Goal: Task Accomplishment & Management: Complete application form

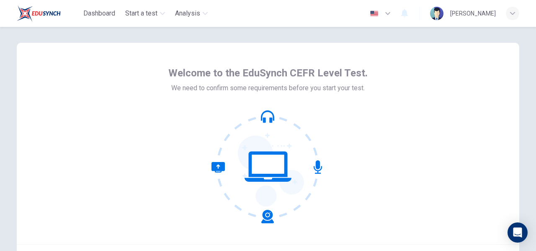
scroll to position [3, 0]
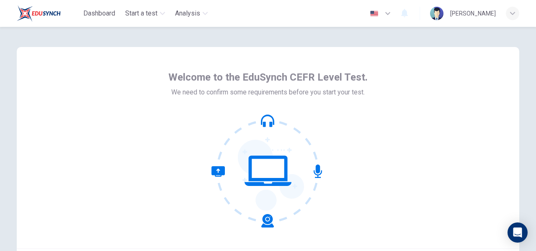
click at [494, 41] on div "Welcome to the EduSynch CEFR Level Test. We need to confirm some requirements b…" at bounding box center [268, 170] width 530 height 295
click at [505, 37] on div "Welcome to the EduSynch CEFR Level Test. We need to confirm some requirements b…" at bounding box center [268, 170] width 530 height 295
click at [497, 46] on div "Welcome to the EduSynch CEFR Level Test. We need to confirm some requirements b…" at bounding box center [268, 170] width 530 height 295
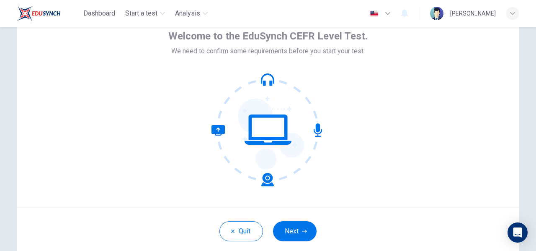
scroll to position [44, 0]
click at [303, 223] on button "Next" at bounding box center [295, 231] width 44 height 20
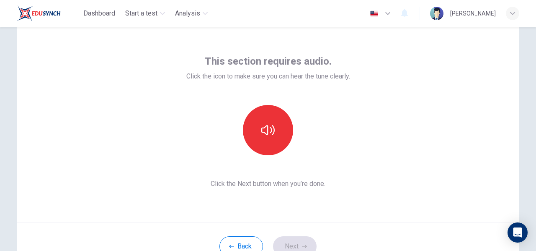
scroll to position [33, 0]
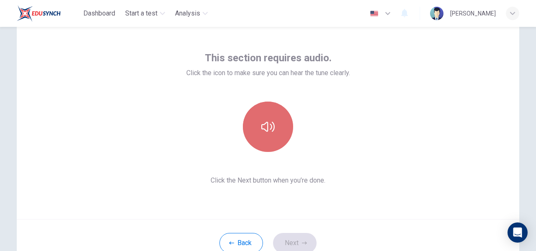
click at [270, 122] on icon "button" at bounding box center [268, 126] width 13 height 13
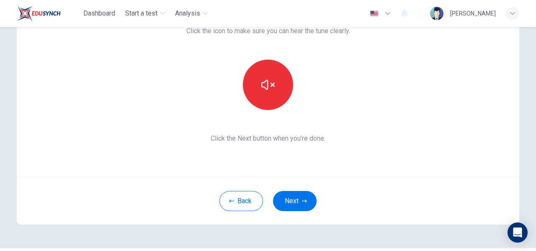
scroll to position [96, 0]
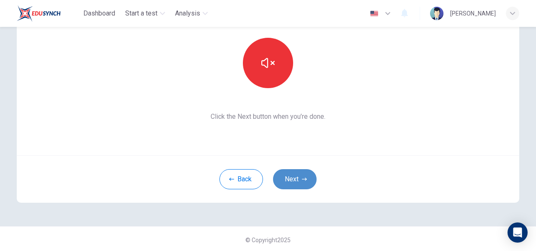
click at [301, 174] on button "Next" at bounding box center [295, 179] width 44 height 20
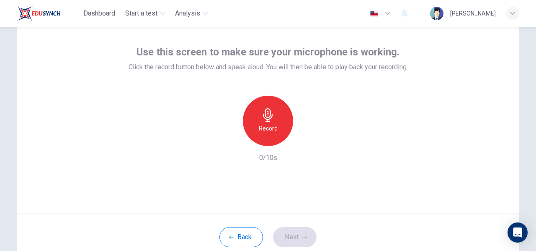
scroll to position [38, 0]
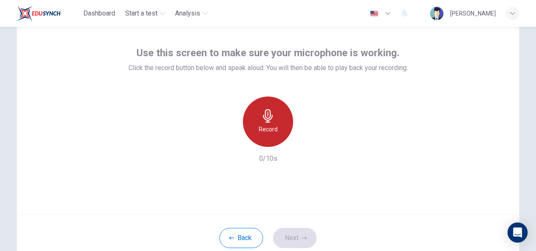
click at [276, 117] on div "Record" at bounding box center [268, 121] width 50 height 50
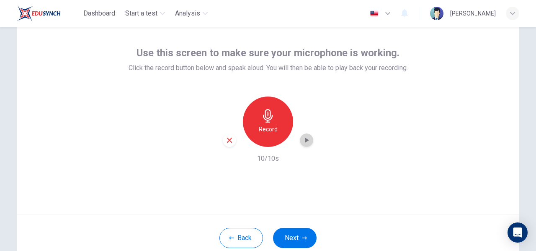
click at [306, 141] on icon "button" at bounding box center [308, 139] width 4 height 5
click at [298, 235] on button "Next" at bounding box center [295, 238] width 44 height 20
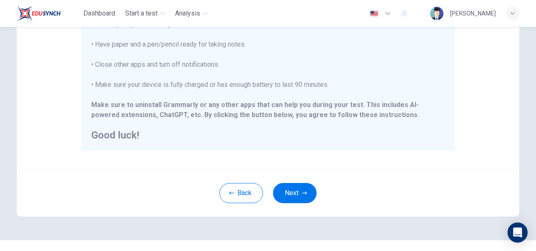
scroll to position [201, 0]
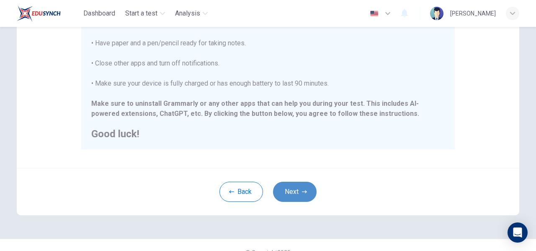
click at [307, 186] on button "Next" at bounding box center [295, 191] width 44 height 20
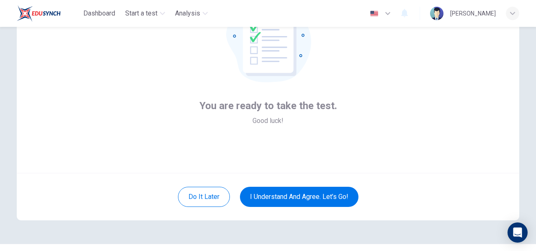
scroll to position [79, 0]
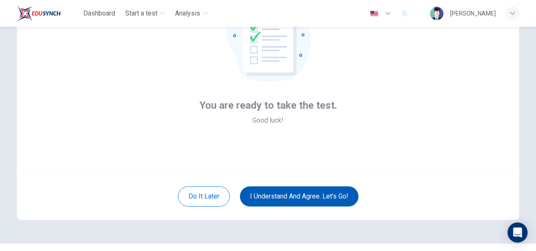
click at [340, 194] on button "I understand and agree. Let’s go!" at bounding box center [299, 196] width 119 height 20
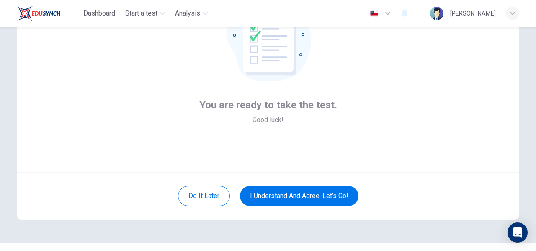
scroll to position [98, 0]
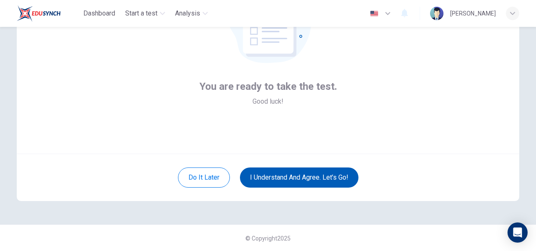
click at [327, 175] on button "I understand and agree. Let’s go!" at bounding box center [299, 177] width 119 height 20
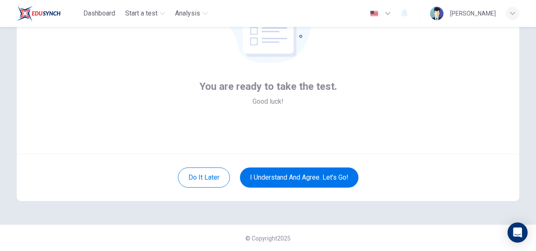
scroll to position [0, 0]
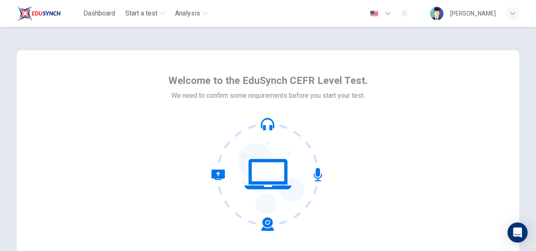
scroll to position [98, 0]
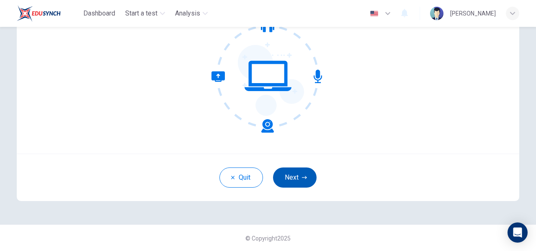
click at [304, 180] on button "Next" at bounding box center [295, 177] width 44 height 20
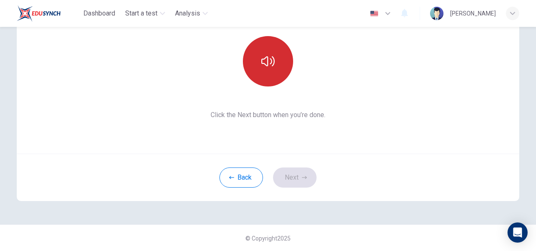
click at [270, 51] on button "button" at bounding box center [268, 61] width 50 height 50
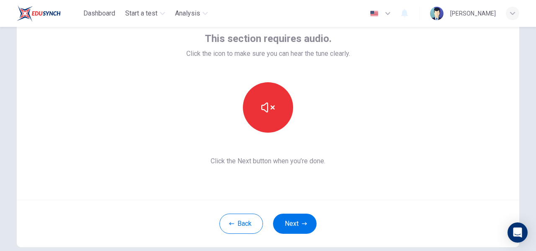
scroll to position [51, 0]
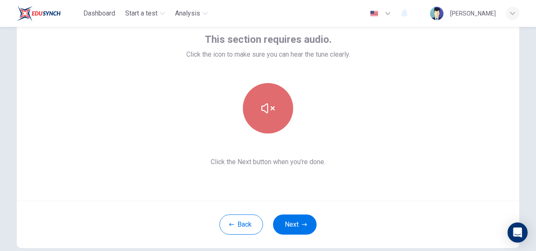
click at [277, 102] on button "button" at bounding box center [268, 108] width 50 height 50
click at [283, 115] on button "button" at bounding box center [268, 108] width 50 height 50
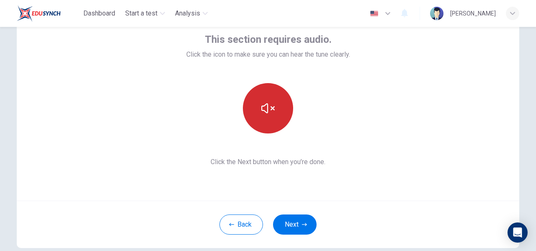
click at [266, 114] on button "button" at bounding box center [268, 108] width 50 height 50
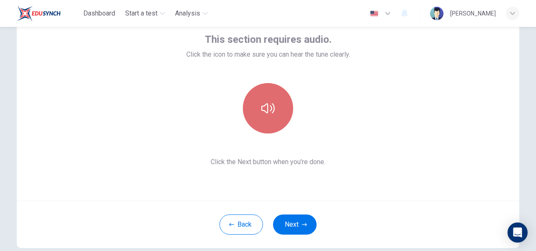
click at [270, 114] on icon "button" at bounding box center [268, 107] width 13 height 13
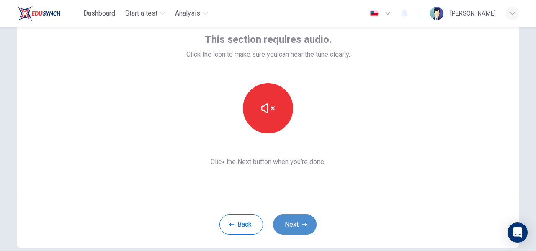
click at [308, 221] on button "Next" at bounding box center [295, 224] width 44 height 20
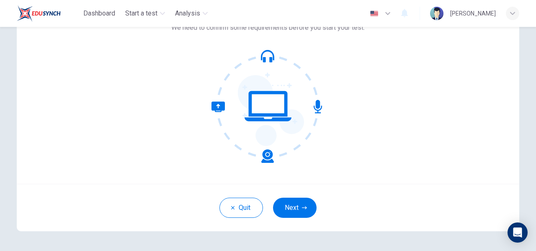
scroll to position [67, 0]
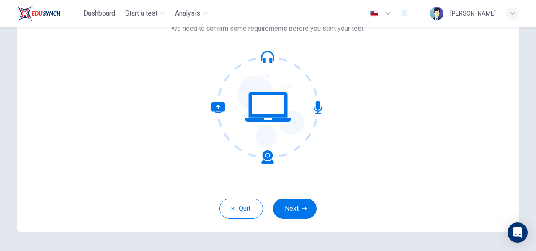
click at [482, 44] on div "Welcome to the EduSynch CEFR Level Test. We need to confirm some requirements b…" at bounding box center [268, 83] width 503 height 201
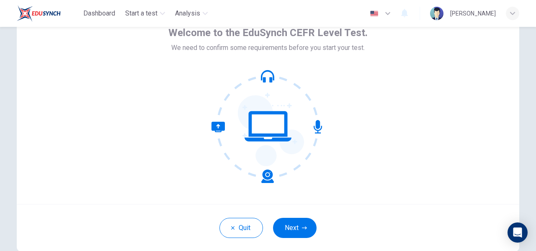
scroll to position [47, 0]
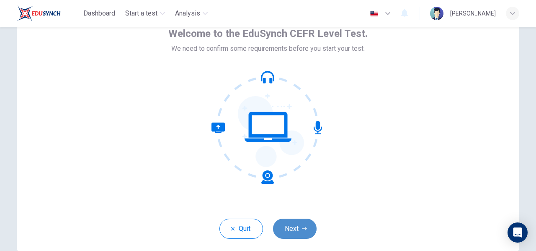
click at [305, 220] on button "Next" at bounding box center [295, 228] width 44 height 20
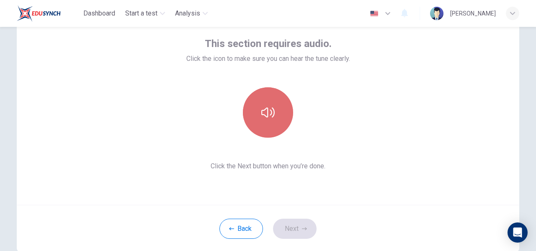
click at [268, 118] on icon "button" at bounding box center [268, 112] width 13 height 13
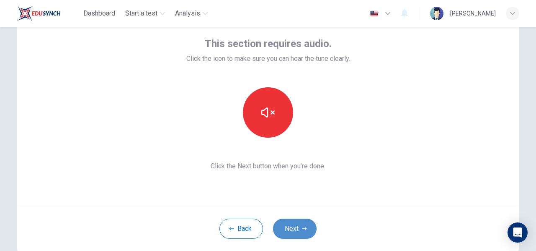
click at [309, 219] on button "Next" at bounding box center [295, 228] width 44 height 20
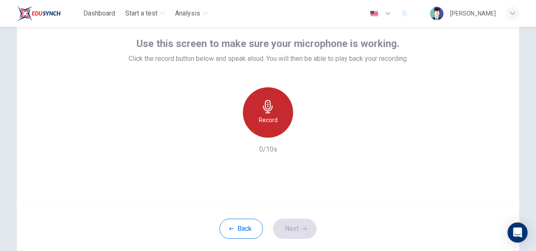
click at [269, 103] on icon "button" at bounding box center [268, 106] width 10 height 13
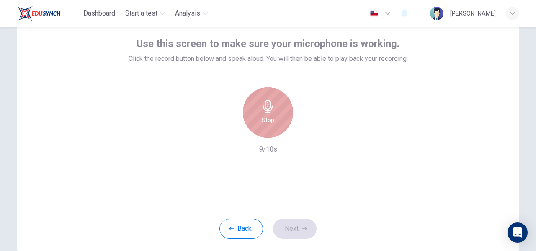
click at [272, 111] on icon "button" at bounding box center [268, 106] width 13 height 13
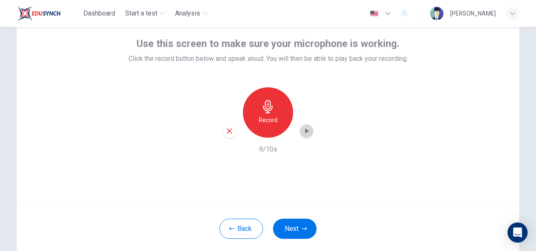
click at [302, 126] on div "button" at bounding box center [306, 130] width 13 height 13
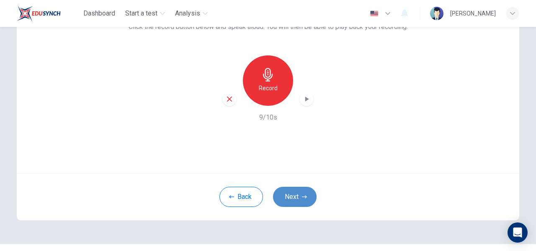
click at [307, 197] on button "Next" at bounding box center [295, 196] width 44 height 20
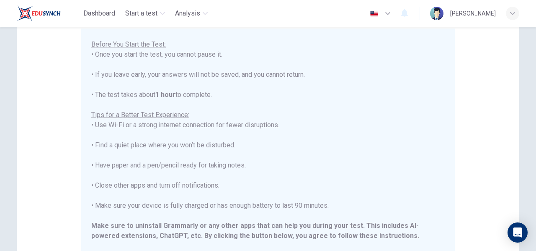
scroll to position [215, 0]
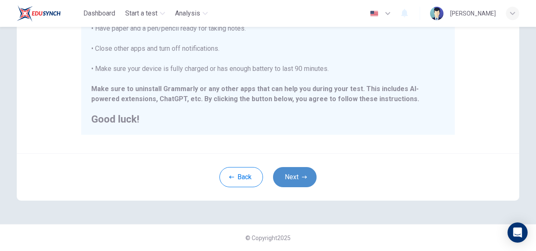
click at [298, 177] on button "Next" at bounding box center [295, 177] width 44 height 20
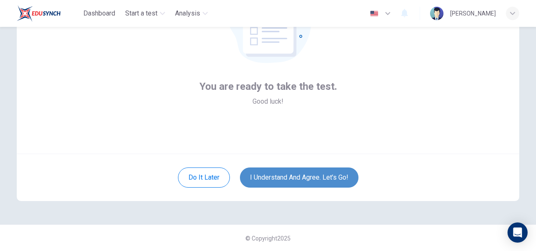
click at [298, 177] on button "I understand and agree. Let’s go!" at bounding box center [299, 177] width 119 height 20
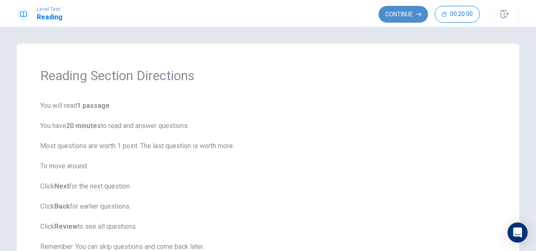
click at [389, 13] on button "Continue" at bounding box center [403, 14] width 49 height 17
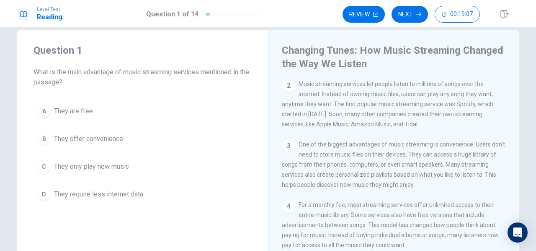
scroll to position [52, 0]
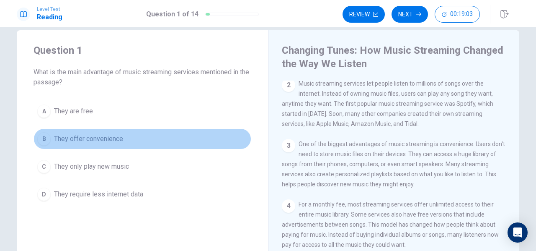
click at [40, 139] on div "B" at bounding box center [43, 138] width 13 height 13
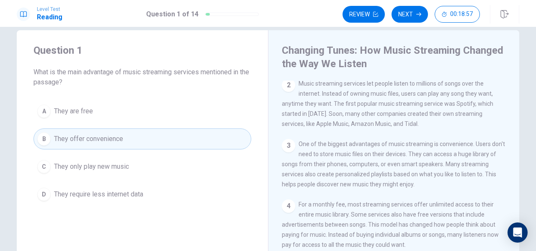
drag, startPoint x: 300, startPoint y: 148, endPoint x: 444, endPoint y: 142, distance: 144.7
click at [444, 142] on div "3 One of the biggest advantages of music streaming is convenience. Users don't …" at bounding box center [394, 164] width 225 height 50
click at [415, 11] on button "Next" at bounding box center [410, 14] width 36 height 17
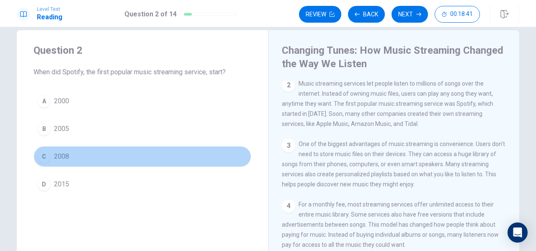
click at [60, 155] on span "2008" at bounding box center [61, 156] width 15 height 10
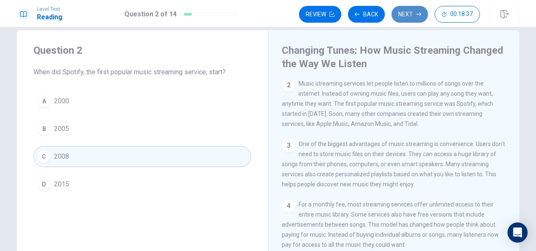
click at [411, 11] on button "Next" at bounding box center [410, 14] width 36 height 17
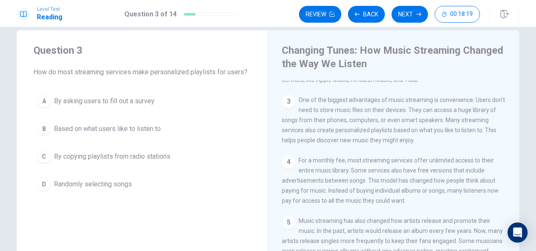
scroll to position [93, 0]
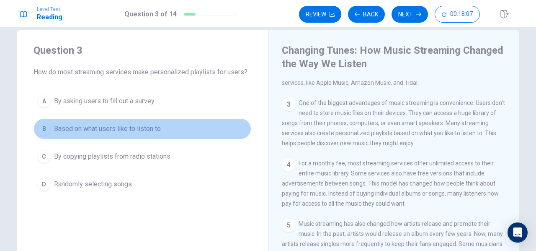
click at [150, 129] on span "Based on what users like to listen to" at bounding box center [107, 129] width 107 height 10
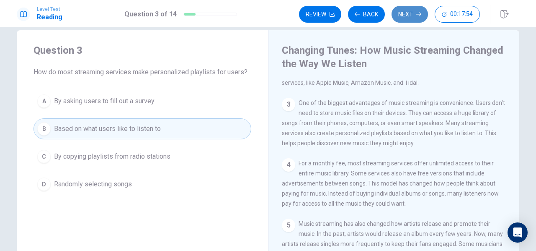
click at [409, 14] on button "Next" at bounding box center [410, 14] width 36 height 17
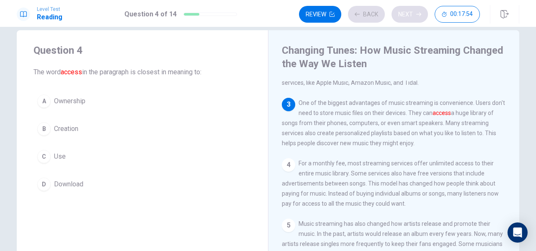
scroll to position [113, 0]
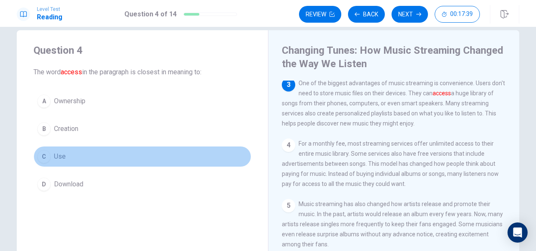
click at [62, 154] on span "Use" at bounding box center [60, 156] width 12 height 10
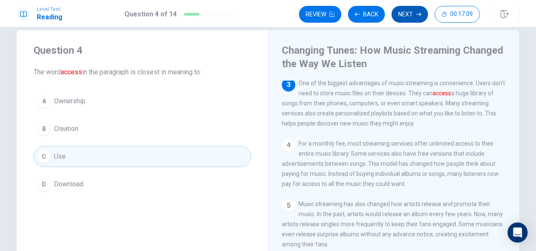
click at [415, 13] on button "Next" at bounding box center [410, 14] width 36 height 17
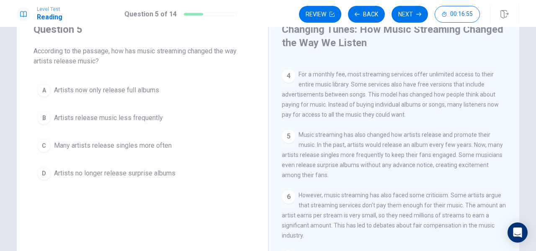
scroll to position [166, 0]
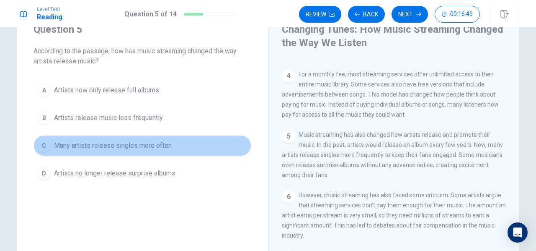
click at [158, 143] on span "Many artists release singles more often" at bounding box center [113, 145] width 118 height 10
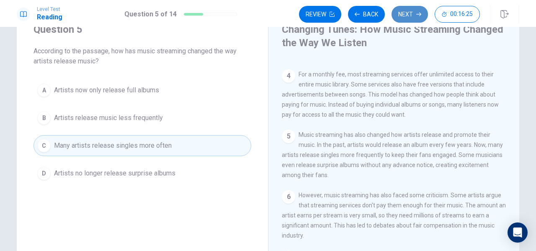
click at [415, 20] on button "Next" at bounding box center [410, 14] width 36 height 17
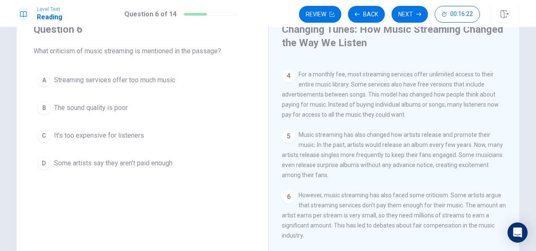
scroll to position [170, 0]
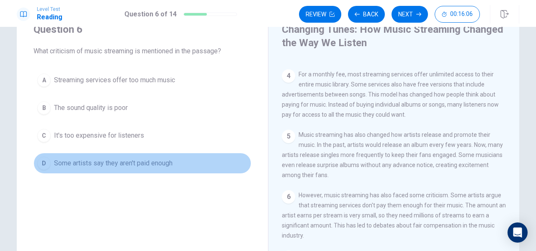
click at [145, 164] on span "Some artists say they aren't paid enough" at bounding box center [113, 163] width 119 height 10
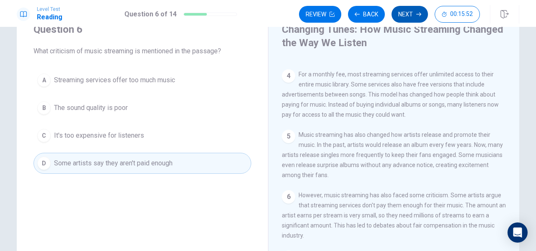
click at [412, 17] on button "Next" at bounding box center [410, 14] width 36 height 17
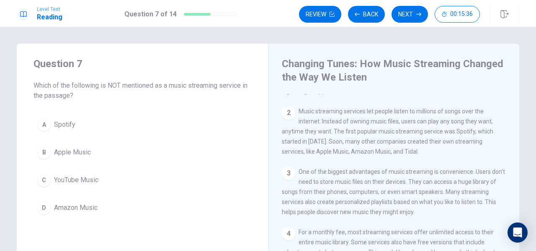
scroll to position [36, 0]
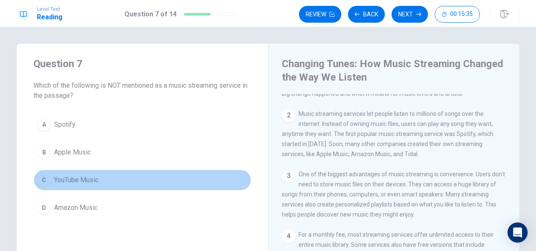
click at [103, 176] on button "C YouTube Music" at bounding box center [143, 179] width 218 height 21
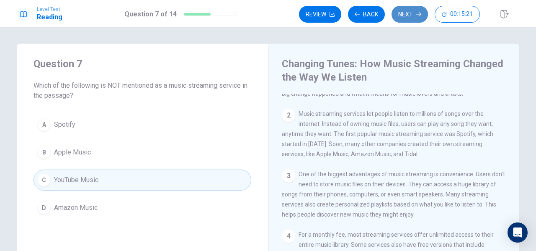
click at [414, 12] on button "Next" at bounding box center [410, 14] width 36 height 17
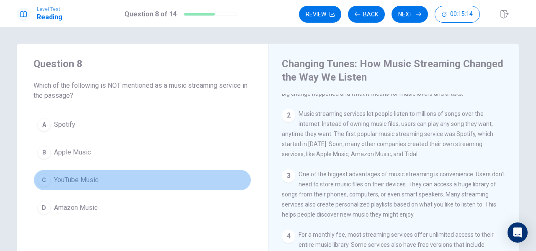
click at [164, 184] on button "C YouTube Music" at bounding box center [143, 179] width 218 height 21
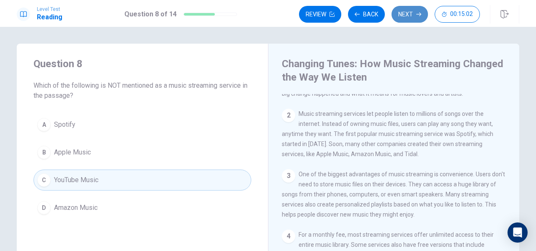
click at [412, 18] on button "Next" at bounding box center [410, 14] width 36 height 17
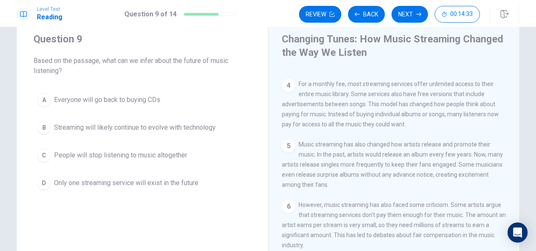
scroll to position [25, 0]
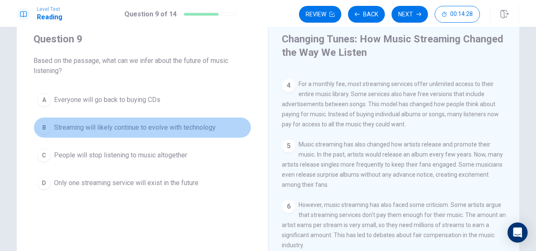
click at [201, 125] on span "Streaming will likely continue to evolve with technology" at bounding box center [135, 127] width 162 height 10
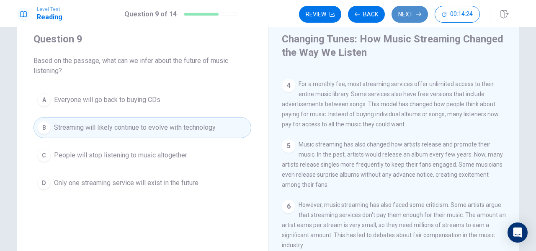
click at [412, 16] on button "Next" at bounding box center [410, 14] width 36 height 17
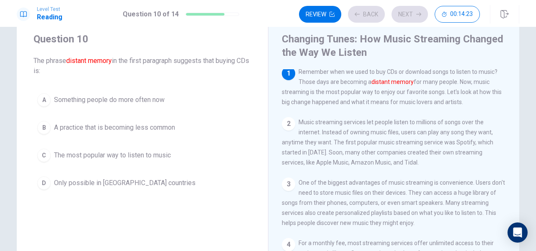
scroll to position [0, 0]
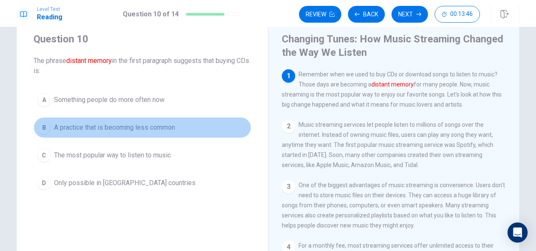
click at [155, 127] on span "A practice that is becoming less common" at bounding box center [114, 127] width 121 height 10
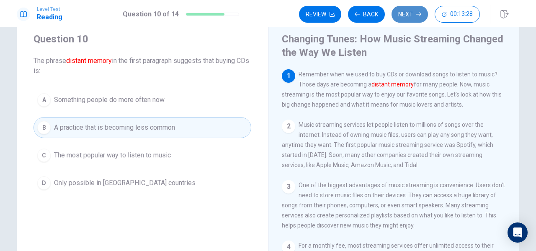
click at [419, 15] on icon "button" at bounding box center [419, 14] width 5 height 5
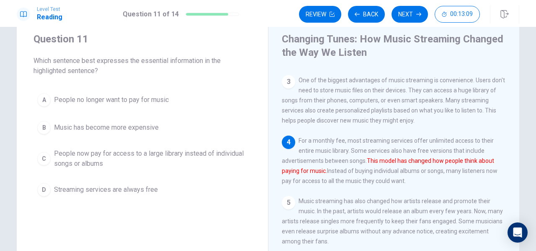
scroll to position [110, 0]
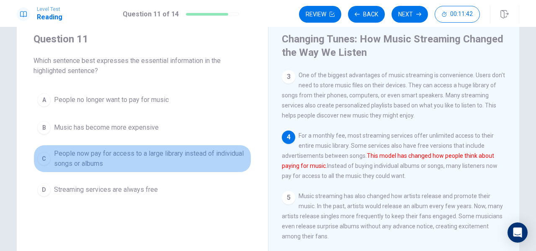
click at [213, 157] on span "People now pay for access to a large library instead of individual songs or alb…" at bounding box center [151, 158] width 194 height 20
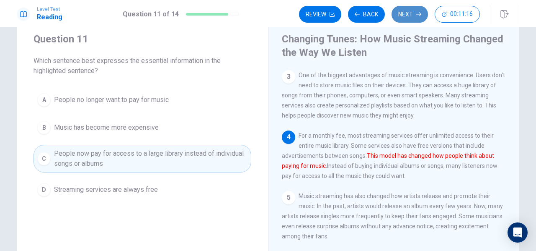
click at [412, 16] on button "Next" at bounding box center [410, 14] width 36 height 17
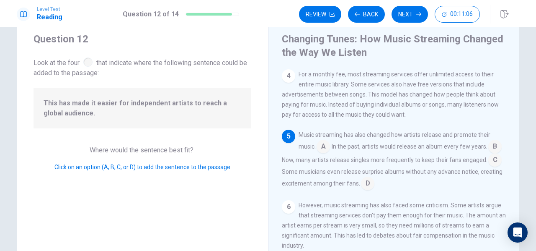
scroll to position [182, 0]
click at [489, 167] on input at bounding box center [495, 159] width 13 height 13
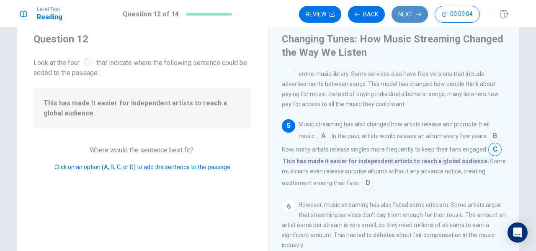
click at [412, 15] on button "Next" at bounding box center [410, 14] width 36 height 17
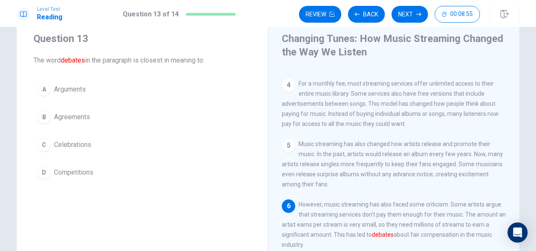
scroll to position [27, 0]
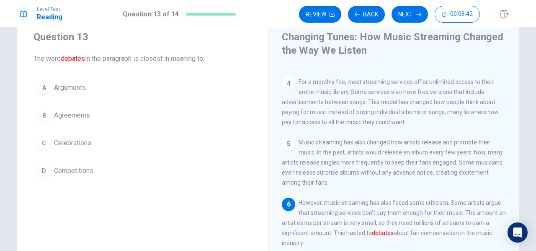
click at [39, 87] on div "A" at bounding box center [43, 87] width 13 height 13
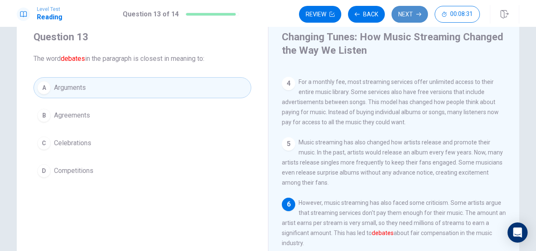
click at [415, 12] on button "Next" at bounding box center [410, 14] width 36 height 17
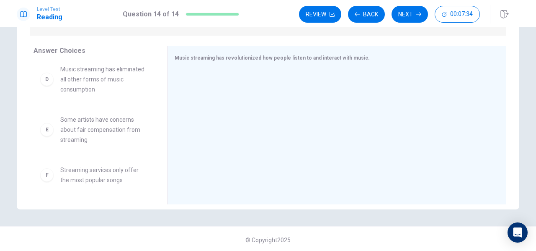
scroll to position [0, 0]
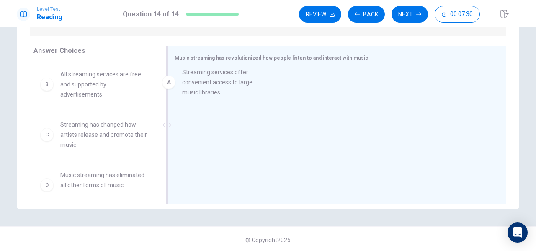
drag, startPoint x: 104, startPoint y: 90, endPoint x: 241, endPoint y: 89, distance: 137.0
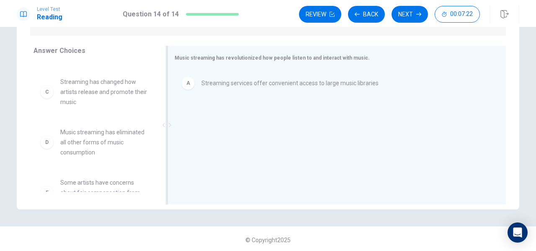
scroll to position [42, 0]
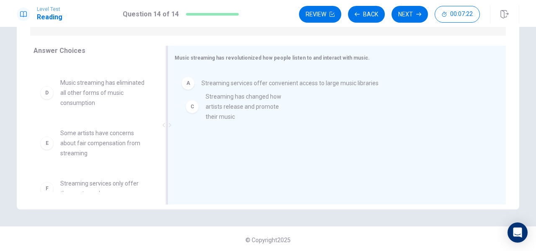
drag, startPoint x: 105, startPoint y: 93, endPoint x: 258, endPoint y: 106, distance: 153.5
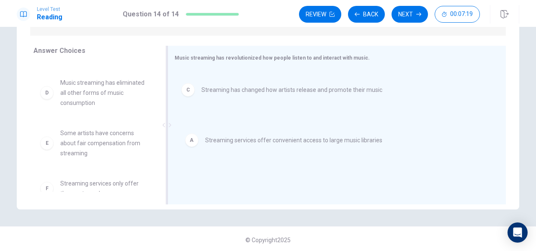
drag, startPoint x: 260, startPoint y: 87, endPoint x: 264, endPoint y: 147, distance: 60.0
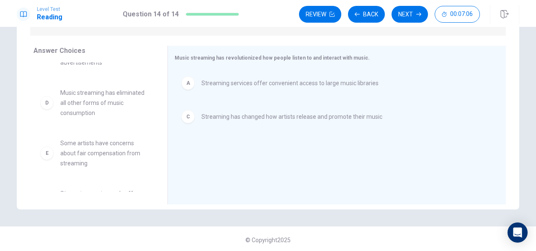
scroll to position [55, 0]
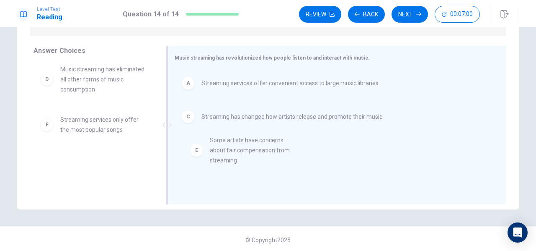
drag, startPoint x: 91, startPoint y: 126, endPoint x: 254, endPoint y: 148, distance: 163.6
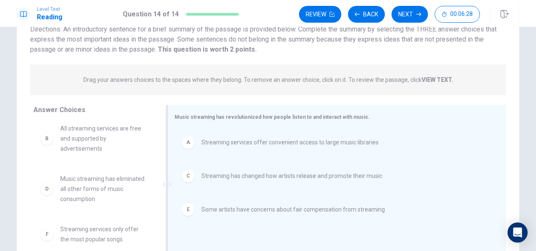
scroll to position [67, 0]
click at [407, 12] on button "Next" at bounding box center [410, 14] width 36 height 17
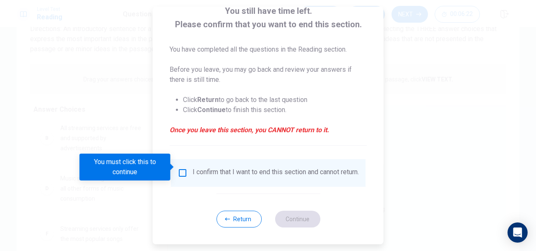
scroll to position [62, 0]
click at [246, 219] on button "Return" at bounding box center [238, 218] width 45 height 17
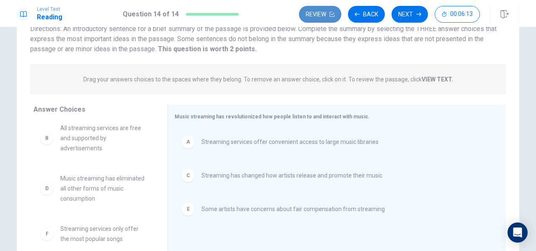
click at [316, 10] on button "Review" at bounding box center [320, 14] width 42 height 17
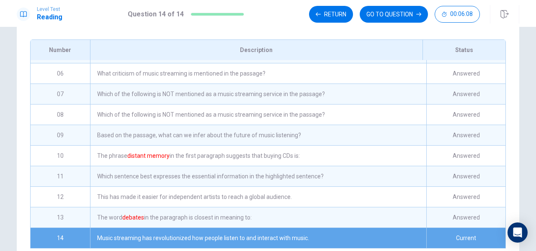
scroll to position [149, 0]
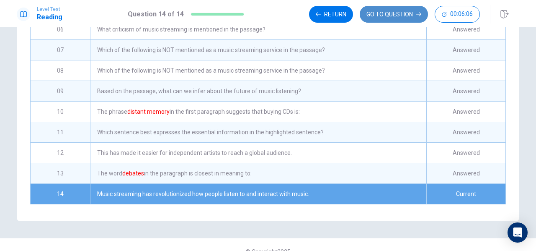
click at [410, 10] on button "GO TO QUESTION" at bounding box center [394, 14] width 68 height 17
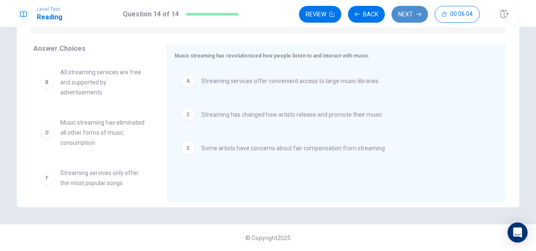
click at [412, 19] on button "Next" at bounding box center [410, 14] width 36 height 17
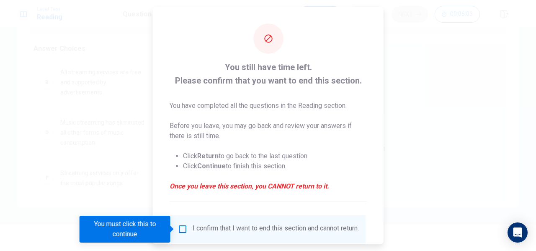
scroll to position [62, 0]
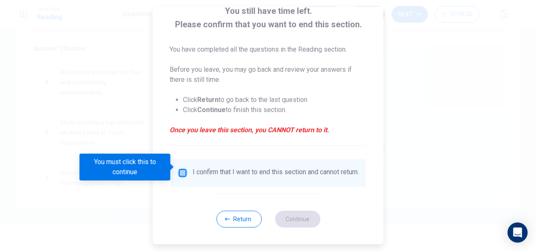
click at [182, 168] on input "You must click this to continue" at bounding box center [183, 173] width 10 height 10
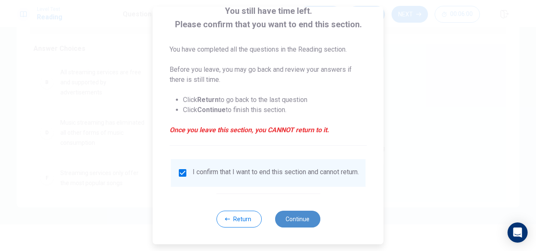
click at [299, 217] on button "Continue" at bounding box center [297, 218] width 45 height 17
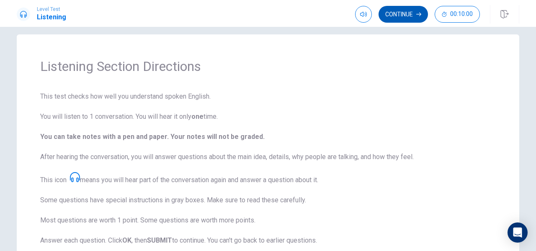
scroll to position [8, 0]
click at [408, 18] on button "Continue" at bounding box center [403, 14] width 49 height 17
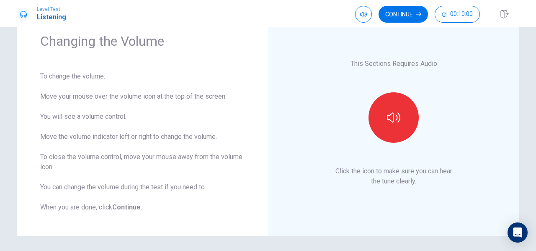
scroll to position [63, 0]
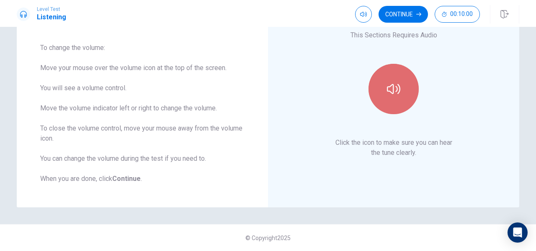
click at [404, 88] on button "button" at bounding box center [394, 89] width 50 height 50
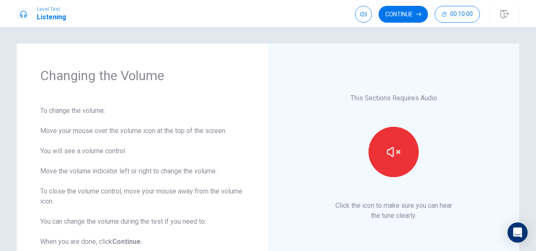
scroll to position [0, 0]
click at [410, 15] on button "Continue" at bounding box center [403, 14] width 49 height 17
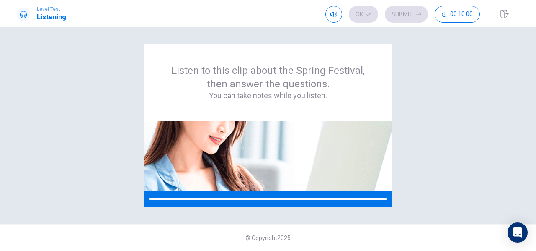
scroll to position [0, 0]
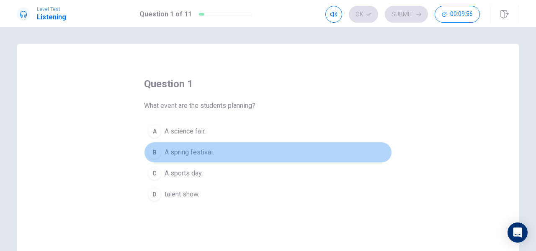
click at [155, 150] on div "B" at bounding box center [154, 151] width 13 height 13
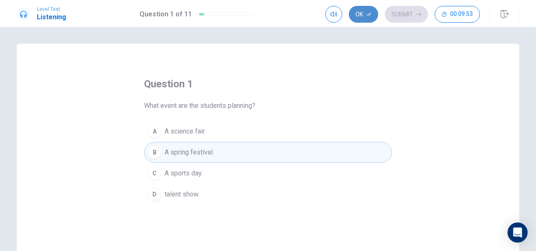
click at [362, 17] on button "Ok" at bounding box center [363, 14] width 29 height 17
click at [415, 12] on button "Submit" at bounding box center [406, 14] width 43 height 17
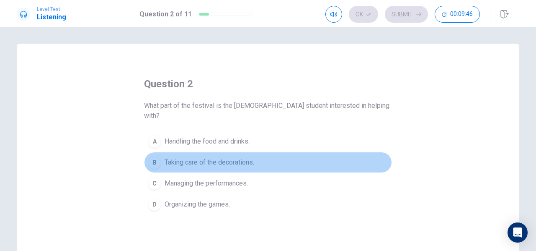
click at [258, 152] on button "B Taking care of the decorations." at bounding box center [268, 162] width 248 height 21
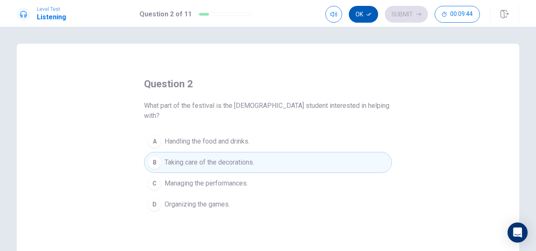
click at [370, 13] on icon "button" at bounding box center [369, 14] width 5 height 3
click at [414, 15] on button "Submit" at bounding box center [406, 14] width 43 height 17
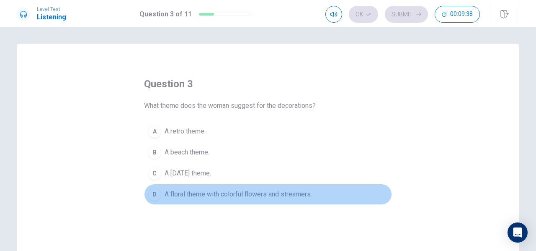
click at [278, 196] on span "A floral theme with colorful flowers and streamers." at bounding box center [239, 194] width 148 height 10
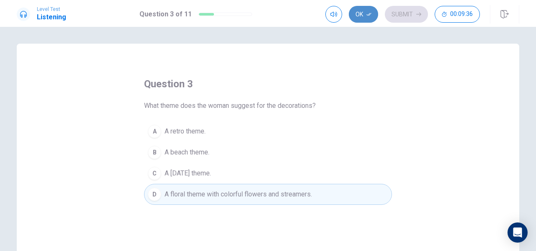
click at [365, 12] on button "Ok" at bounding box center [363, 14] width 29 height 17
click at [413, 10] on button "Submit" at bounding box center [406, 14] width 43 height 17
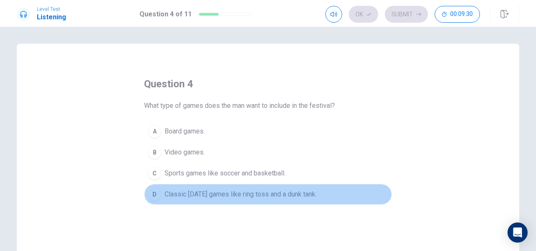
click at [300, 194] on span "Classic [DATE] games like ring toss and a dunk tank." at bounding box center [241, 194] width 152 height 10
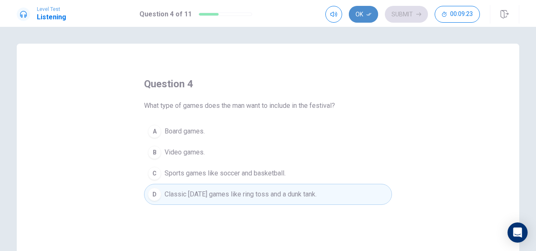
click at [365, 15] on button "Ok" at bounding box center [363, 14] width 29 height 17
click at [409, 13] on button "Submit" at bounding box center [406, 14] width 43 height 17
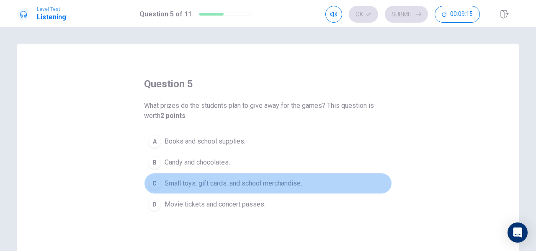
click at [293, 181] on span "Small toys, gift cards, and school merchandise." at bounding box center [233, 183] width 137 height 10
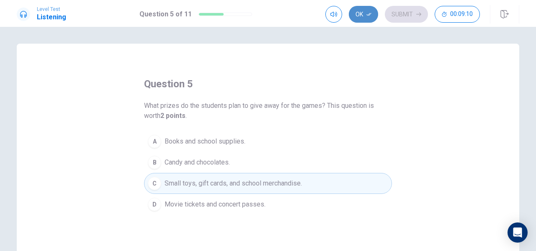
click at [371, 17] on button "Ok" at bounding box center [363, 14] width 29 height 17
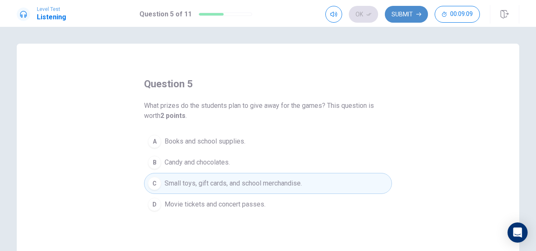
click at [414, 12] on button "Submit" at bounding box center [406, 14] width 43 height 17
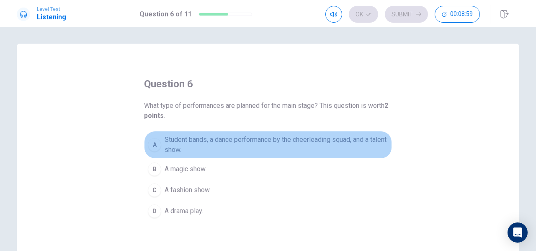
click at [307, 140] on span "Student bands, a dance performance by the cheerleading squad, and a talent show." at bounding box center [277, 145] width 224 height 20
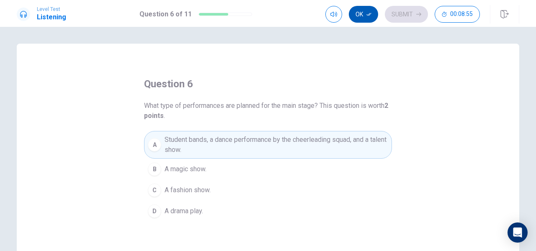
click at [365, 17] on button "Ok" at bounding box center [363, 14] width 29 height 17
click at [401, 16] on button "Submit" at bounding box center [406, 14] width 43 height 17
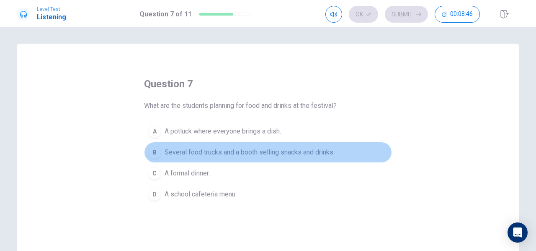
click at [323, 150] on span "Several food trucks and a booth selling snacks and drinks." at bounding box center [250, 152] width 170 height 10
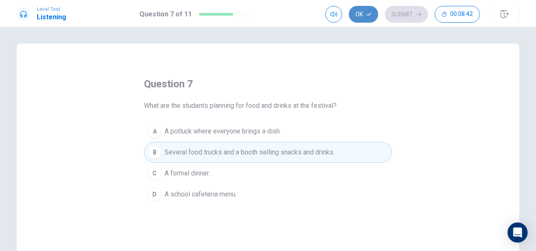
click at [370, 16] on icon "button" at bounding box center [369, 14] width 5 height 5
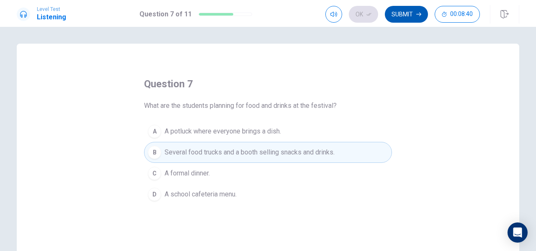
click at [407, 18] on button "Submit" at bounding box center [406, 14] width 43 height 17
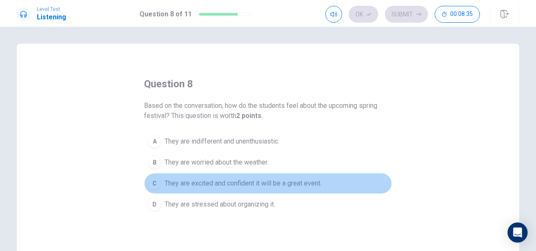
click at [313, 181] on span "They are excited and confident it will be a great event." at bounding box center [243, 183] width 157 height 10
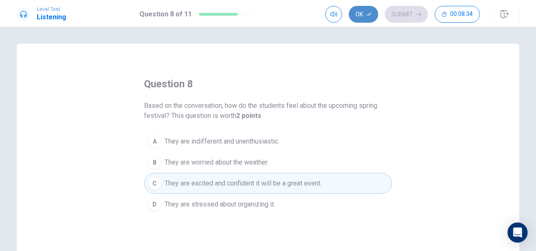
click at [371, 11] on button "Ok" at bounding box center [363, 14] width 29 height 17
click at [404, 18] on button "Submit" at bounding box center [406, 14] width 43 height 17
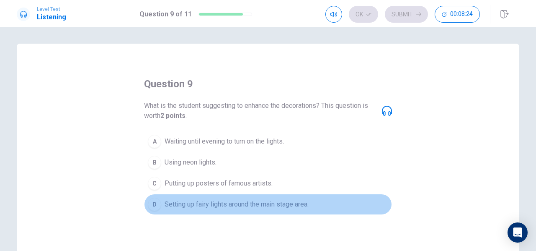
click at [298, 203] on span "Setting up fairy lights around the main stage area." at bounding box center [237, 204] width 144 height 10
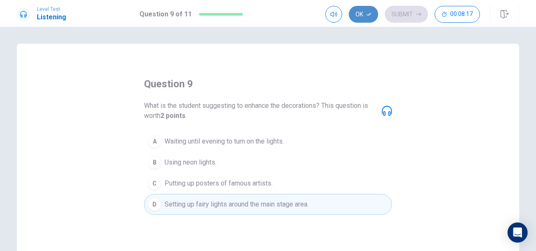
click at [370, 11] on button "Ok" at bounding box center [363, 14] width 29 height 17
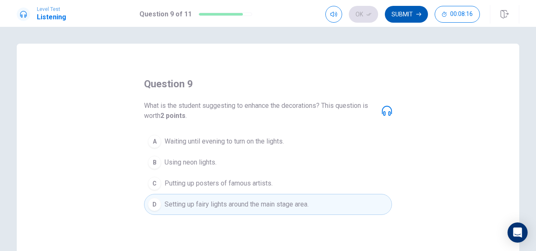
click at [408, 14] on button "Submit" at bounding box center [406, 14] width 43 height 17
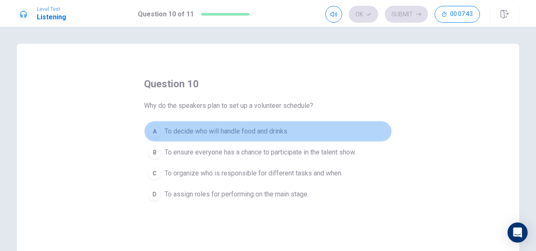
click at [267, 130] on span "To decide who will handle food and drinks." at bounding box center [227, 131] width 124 height 10
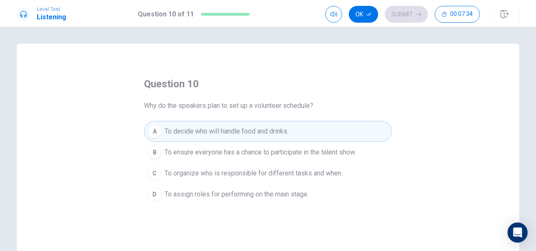
click at [337, 174] on span "To organize who is responsible for different tasks and when." at bounding box center [254, 173] width 178 height 10
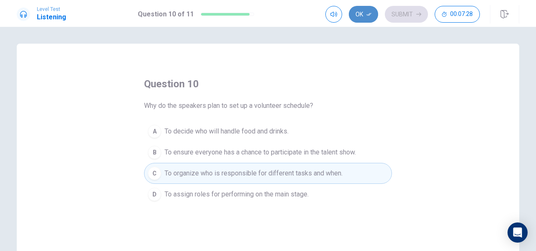
click at [369, 13] on icon "button" at bounding box center [369, 14] width 5 height 5
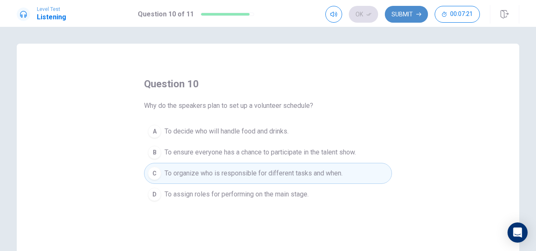
click at [407, 16] on button "Submit" at bounding box center [406, 14] width 43 height 17
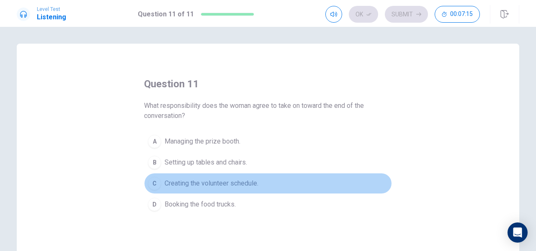
click at [260, 185] on button "C Creating the volunteer schedule." at bounding box center [268, 183] width 248 height 21
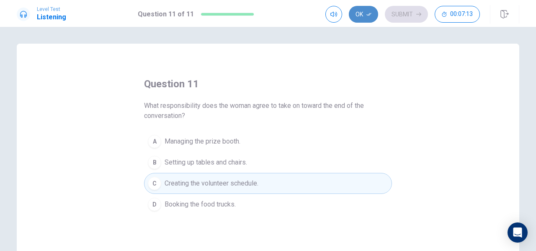
click at [370, 14] on icon "button" at bounding box center [369, 14] width 5 height 5
click at [412, 10] on button "Submit" at bounding box center [406, 14] width 43 height 17
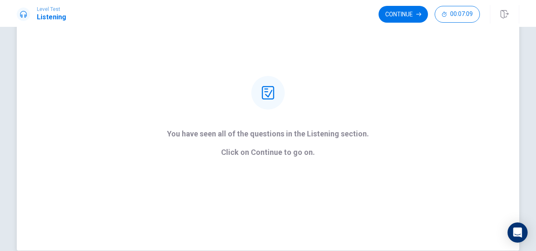
scroll to position [62, 0]
click at [407, 17] on button "Continue" at bounding box center [403, 14] width 49 height 17
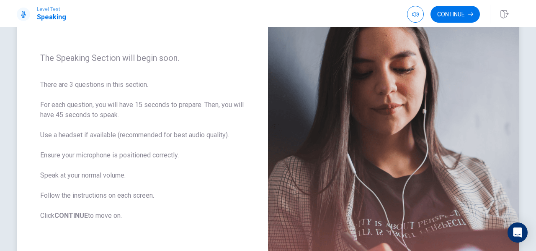
scroll to position [91, 0]
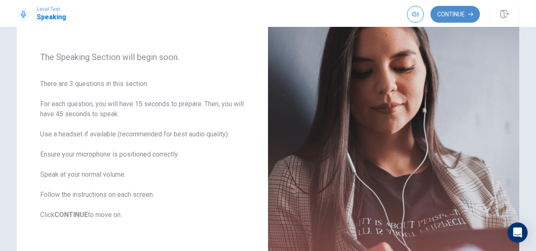
click at [466, 8] on button "Continue" at bounding box center [455, 14] width 49 height 17
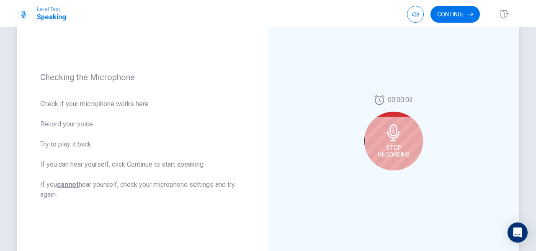
click at [407, 123] on div "Stop Recording" at bounding box center [394, 140] width 59 height 59
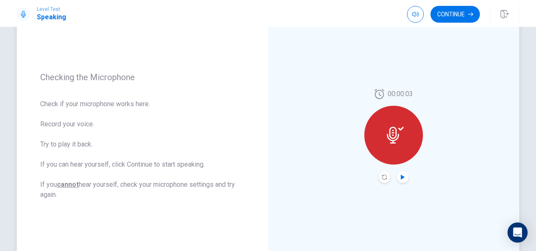
click at [401, 177] on icon "Play Audio" at bounding box center [403, 176] width 4 height 5
click at [401, 177] on icon "Pause Audio" at bounding box center [403, 176] width 4 height 5
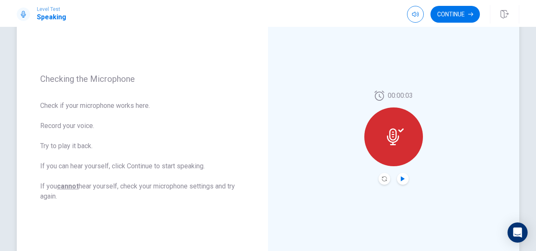
scroll to position [83, 0]
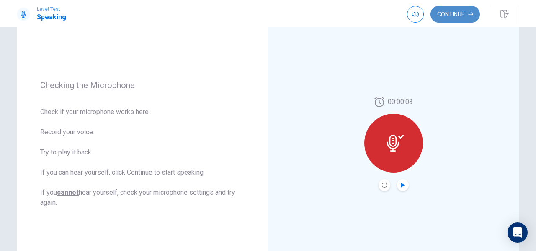
click at [469, 18] on button "Continue" at bounding box center [455, 14] width 49 height 17
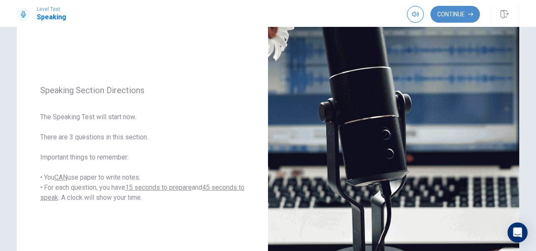
click at [453, 16] on button "Continue" at bounding box center [455, 14] width 49 height 17
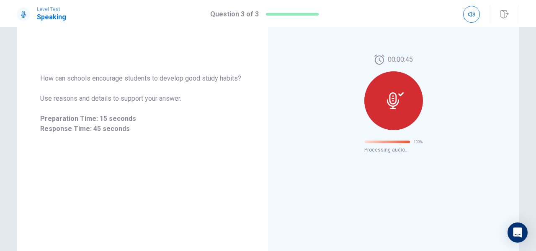
scroll to position [54, 0]
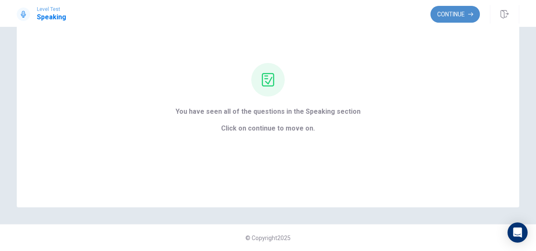
click at [463, 11] on button "Continue" at bounding box center [455, 14] width 49 height 17
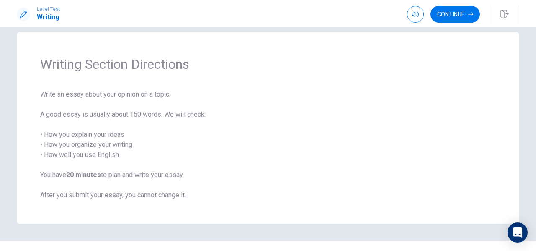
scroll to position [11, 0]
click at [466, 18] on button "Continue" at bounding box center [455, 14] width 49 height 17
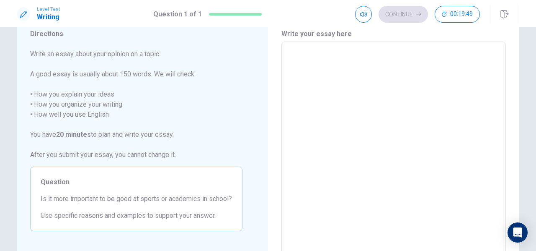
scroll to position [32, 0]
click at [342, 71] on textarea at bounding box center [393, 157] width 213 height 218
type textarea "x"
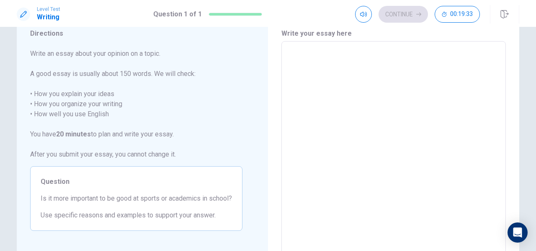
type textarea "x"
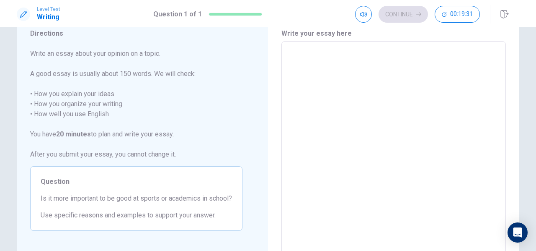
type textarea "x"
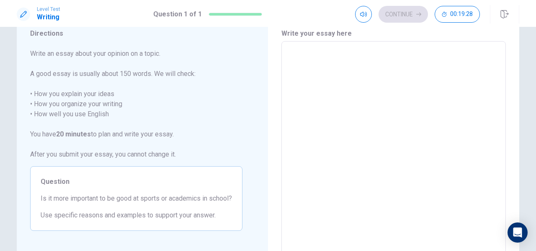
type textarea "x"
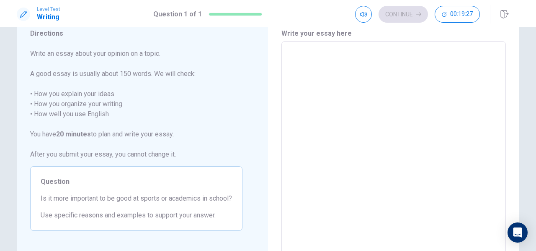
type textarea "x"
click at [298, 133] on button "Click to reconnect" at bounding box center [329, 141] width 63 height 17
click at [325, 62] on textarea at bounding box center [393, 157] width 213 height 218
type textarea "x"
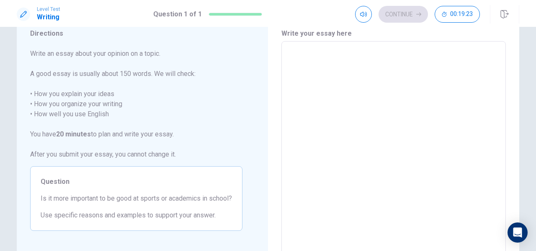
type textarea "x"
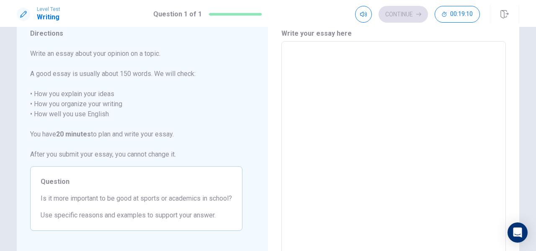
type textarea "N"
type textarea "x"
type textarea "No"
type textarea "x"
type textarea "Now"
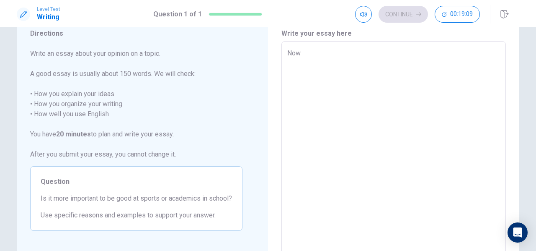
type textarea "x"
type textarea "Nowa"
type textarea "x"
type textarea "Nowad"
type textarea "x"
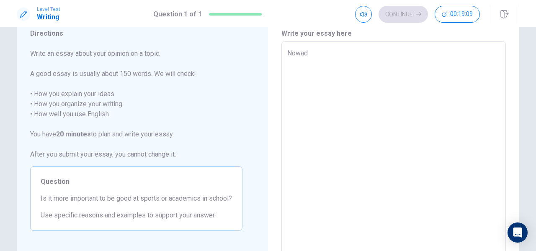
type textarea "Nowada"
type textarea "x"
type textarea "Nowaday"
type textarea "x"
type textarea "Nowadays"
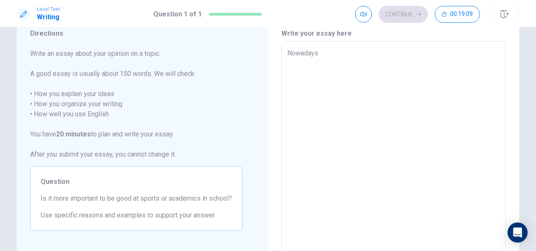
type textarea "x"
type textarea "Nowadays,"
type textarea "x"
type textarea "Nowadays,"
type textarea "x"
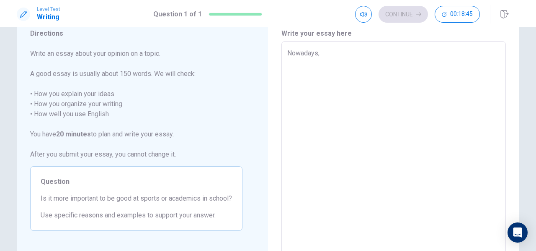
type textarea "Nowadays, p"
type textarea "x"
type textarea "Nowadays, pe"
type textarea "x"
type textarea "Nowadays, peo"
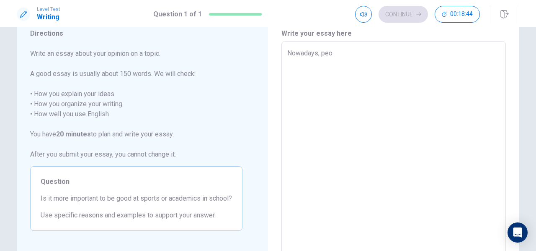
type textarea "x"
type textarea "Nowadays, peop"
type textarea "x"
type textarea "Nowadays, peopl"
type textarea "x"
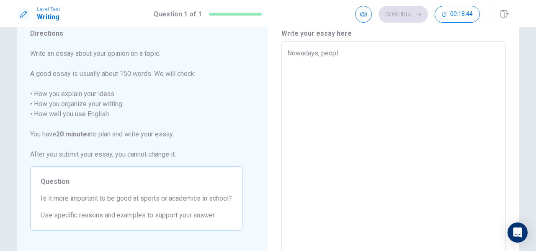
type textarea "Nowadays, people"
type textarea "x"
type textarea "Nowadays, people"
type textarea "x"
type textarea "Nowadays, people"
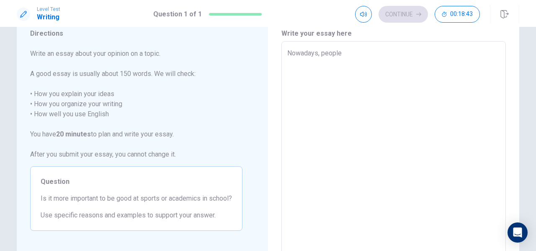
type textarea "x"
type textarea "Nowadays, peopl"
type textarea "x"
type textarea "Nowadays, peop"
type textarea "x"
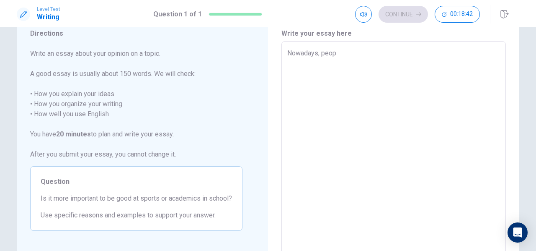
type textarea "Nowadays, peo"
type textarea "x"
type textarea "Nowadays, pe"
type textarea "x"
type textarea "Nowadays, p"
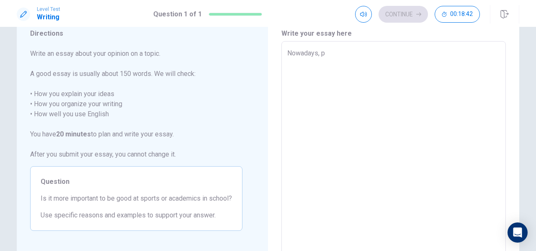
type textarea "x"
type textarea "Nowadays,"
type textarea "x"
type textarea "Nowadays, t"
type textarea "x"
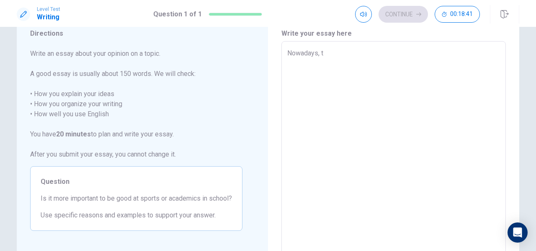
type textarea "Nowadays, th"
type textarea "x"
type textarea "Nowadays, the"
type textarea "x"
type textarea "Nowadays, the"
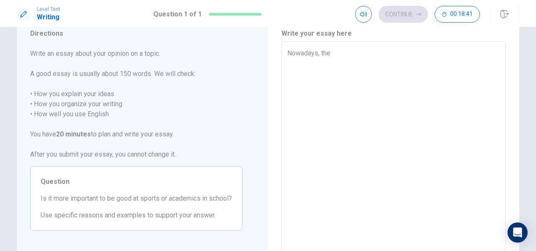
type textarea "x"
type textarea "Nowadays, the s"
type textarea "x"
type textarea "Nowadays, the so"
type textarea "x"
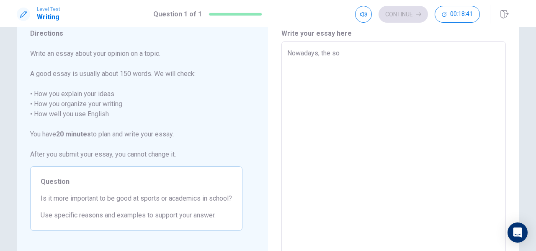
type textarea "Nowadays, the soc"
type textarea "x"
type textarea "Nowadays, the soci"
type textarea "x"
type textarea "Nowadays, the socie"
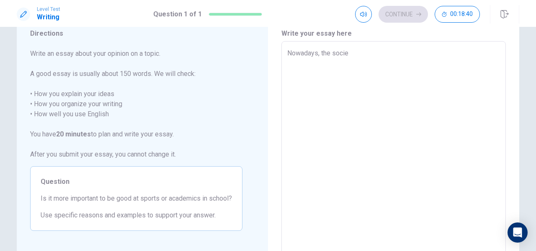
type textarea "x"
type textarea "Nowadays, the societ"
type textarea "x"
type textarea "Nowadays, the society"
type textarea "x"
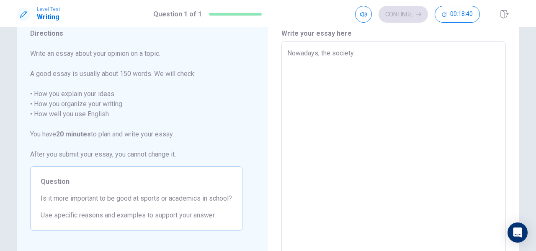
type textarea "Nowadays, the society"
type textarea "x"
type textarea "Nowadays, the society o"
type textarea "x"
type textarea "Nowadays, the society of"
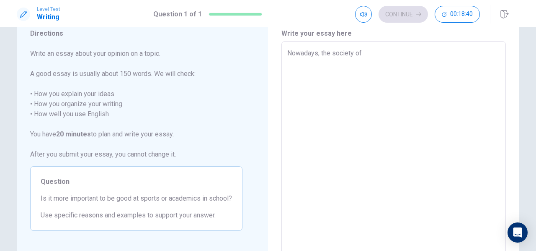
type textarea "x"
type textarea "Nowadays, the society oft"
type textarea "x"
type textarea "Nowadays, the society ofte"
type textarea "x"
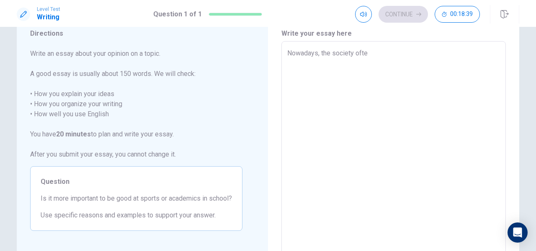
type textarea "Nowadays, the society often"
type textarea "x"
type textarea "Nowadays, the society often"
type textarea "x"
type textarea "Nowadays, the society often a"
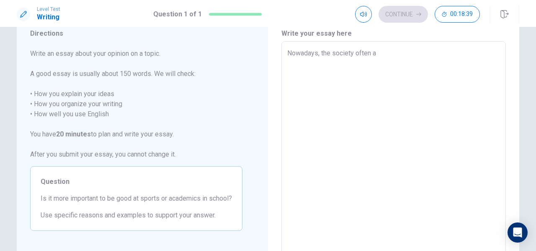
type textarea "x"
type textarea "Nowadays, the society often ar"
type textarea "x"
type textarea "Nowadays, the society often arg"
type textarea "x"
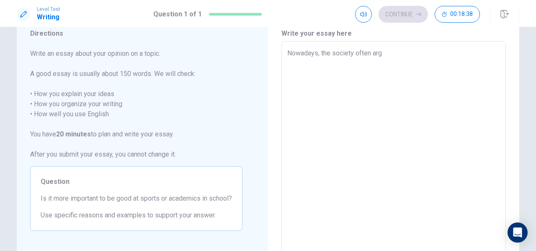
type textarea "Nowadays, the society often argu"
type textarea "x"
type textarea "Nowadays, the society often argue"
type textarea "x"
type textarea "Nowadays, the society often argues"
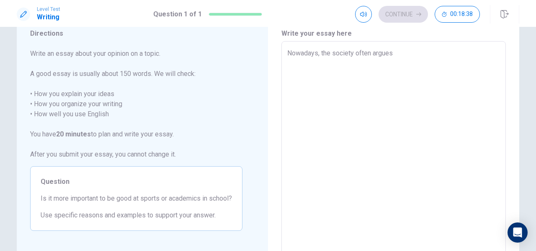
type textarea "x"
type textarea "Nowadays, the society often argues"
type textarea "x"
type textarea "Nowadays, the society often argues a"
type textarea "x"
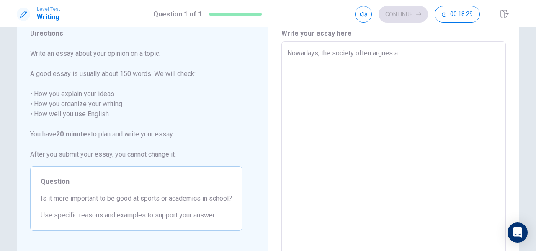
type textarea "Nowadays, the society often argues ab"
type textarea "x"
type textarea "Nowadays, the society often argues abo"
type textarea "x"
type textarea "Nowadays, the society often argues abou"
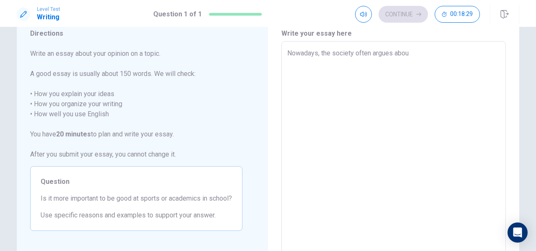
type textarea "x"
type textarea "Nowadays, the society often argues about"
type textarea "x"
type textarea "Nowadays, the society often argues about"
type textarea "x"
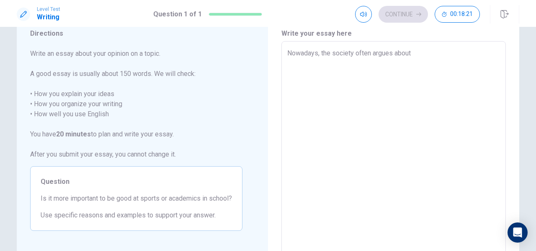
type textarea "Nowadays, the society often argues about b"
type textarea "x"
type textarea "Nowadays, the society often argues about be"
type textarea "x"
type textarea "Nowadays, the society often argues about bei"
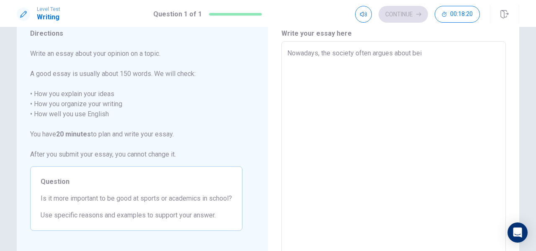
type textarea "x"
type textarea "Nowadays, the society often argues about bein"
type textarea "x"
type textarea "Nowadays, the society often argues about being"
type textarea "x"
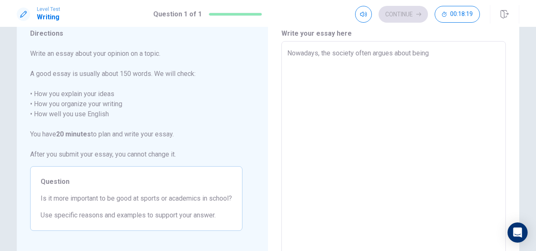
type textarea "Nowadays, the society often argues about being"
type textarea "x"
type textarea "Nowadays, the society often argues about being"
type textarea "x"
type textarea "Nowadays, the society often argues about bein"
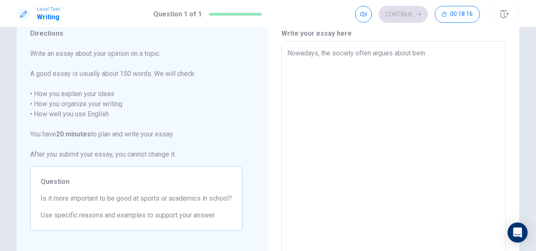
type textarea "x"
type textarea "Nowadays, the society often argues about bei"
type textarea "x"
type textarea "Nowadays, the society often argues about be"
type textarea "x"
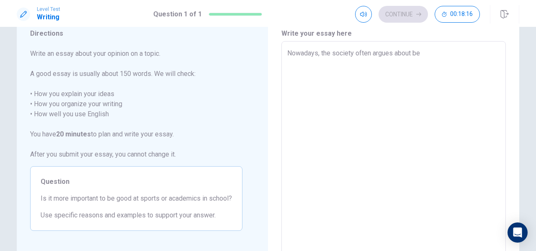
type textarea "Nowadays, the society often argues about b"
type textarea "x"
type textarea "Nowadays, the society often argues about"
type textarea "x"
type textarea "Nowadays, the society often argues about w"
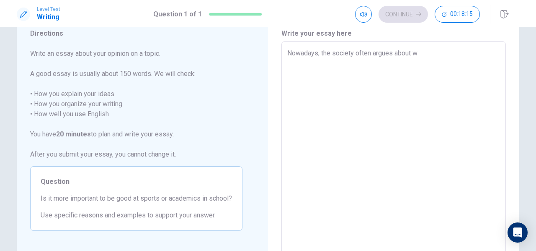
type textarea "x"
type textarea "Nowadays, the society often argues about wh"
type textarea "x"
type textarea "Nowadays, the society often argues about whi"
type textarea "x"
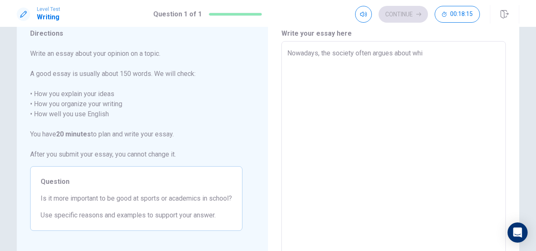
type textarea "Nowadays, the society often argues about whic"
type textarea "x"
click at [423, 55] on textarea "Nowadays, the society often argues about which is more crucial in school" at bounding box center [393, 157] width 213 height 218
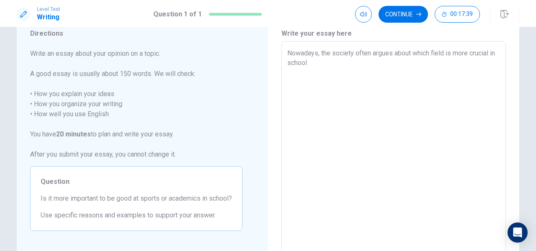
click at [365, 65] on textarea "Nowadays, the society often argues about which field is more crucial in school" at bounding box center [393, 157] width 213 height 218
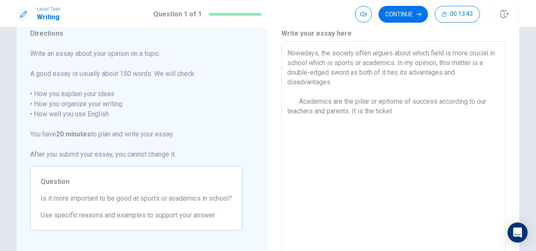
click at [355, 109] on textarea "Nowadays, the society often argues about which field is more crucial in school …" at bounding box center [393, 157] width 213 height 218
click at [450, 111] on textarea "Nowadays, the society often argues about which field is more crucial in school …" at bounding box center [393, 157] width 213 height 218
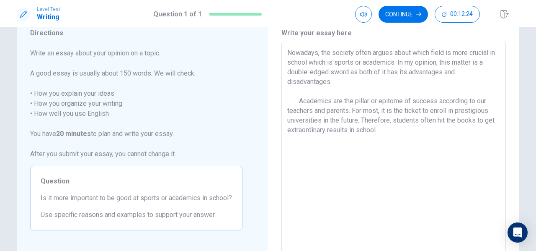
scroll to position [33, 0]
click at [298, 133] on button "Click to reconnect" at bounding box center [329, 141] width 63 height 17
click at [375, 170] on textarea "Nowadays, the society often argues about which field is more crucial in school …" at bounding box center [393, 156] width 213 height 218
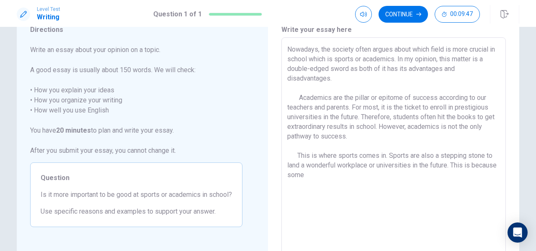
scroll to position [34, 0]
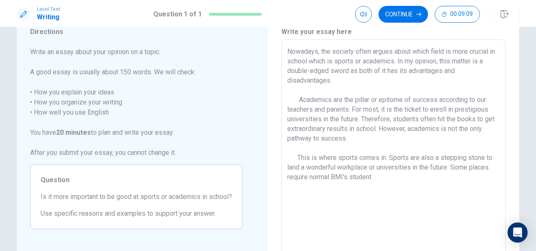
click at [308, 176] on textarea "Nowadays, the society often argues about which field is more crucial in school …" at bounding box center [393, 156] width 213 height 218
click at [412, 176] on textarea "Nowadays, the society often argues about which field is more crucial in school …" at bounding box center [393, 156] width 213 height 218
click at [454, 176] on textarea "Nowadays, the society often argues about which field is more crucial in school …" at bounding box center [393, 156] width 213 height 218
click at [405, 181] on textarea "Nowadays, the society often argues about which field is more crucial in school …" at bounding box center [393, 156] width 213 height 218
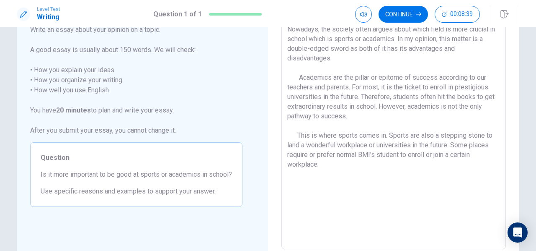
scroll to position [34, 0]
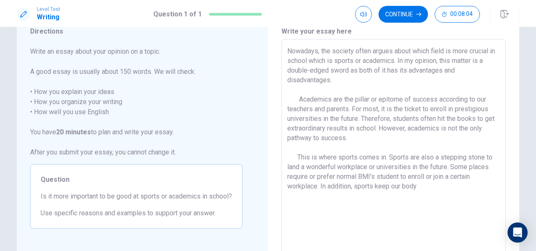
click at [390, 186] on textarea "Nowadays, the society often argues about which field is more crucial in school …" at bounding box center [393, 155] width 213 height 218
click at [438, 190] on textarea "Nowadays, the society often argues about which field is more crucial in school …" at bounding box center [393, 155] width 213 height 218
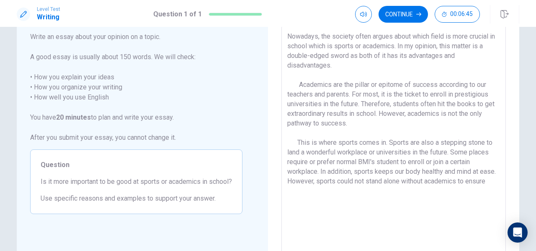
scroll to position [48, 0]
drag, startPoint x: 316, startPoint y: 172, endPoint x: 335, endPoint y: 161, distance: 22.0
click at [335, 161] on textarea "Nowadays, the society often argues about which field is more crucial in school …" at bounding box center [393, 141] width 213 height 218
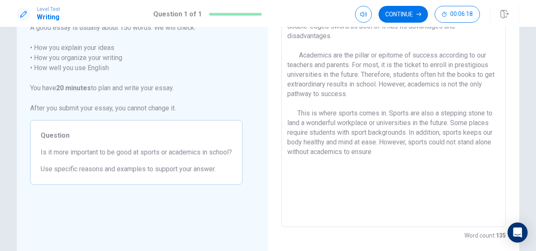
scroll to position [76, 0]
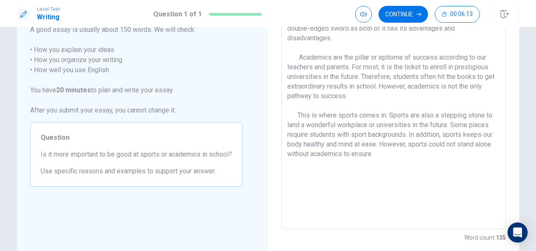
click at [402, 154] on textarea "Nowadays, the society often argues about which field is more crucial in school …" at bounding box center [393, 113] width 213 height 218
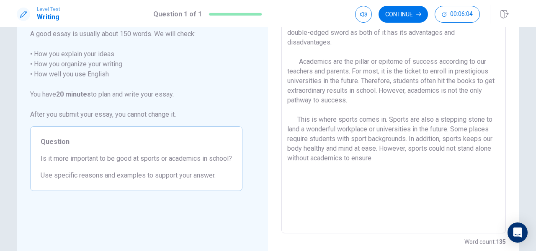
scroll to position [79, 0]
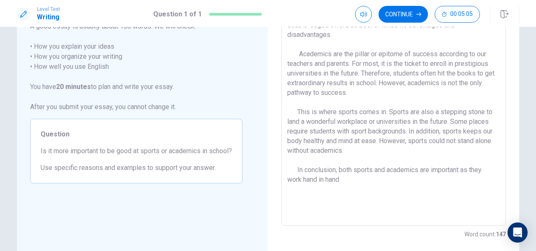
click at [460, 166] on textarea "Nowadays, the society often argues about which field is more crucial in school …" at bounding box center [393, 110] width 213 height 218
click at [390, 179] on textarea "Nowadays, the society often argues about which field is more crucial in school …" at bounding box center [393, 110] width 213 height 218
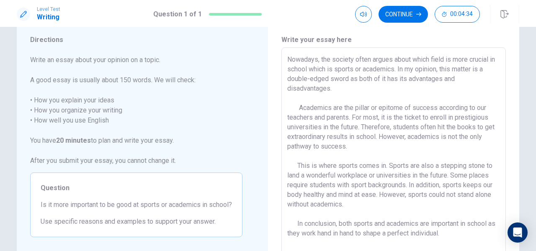
scroll to position [39, 0]
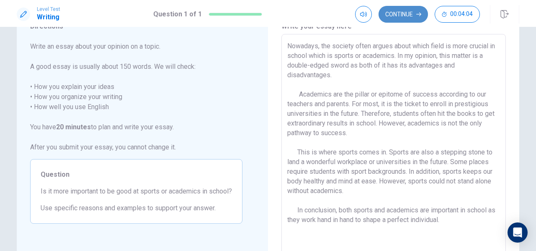
click at [408, 16] on button "Continue" at bounding box center [403, 14] width 49 height 17
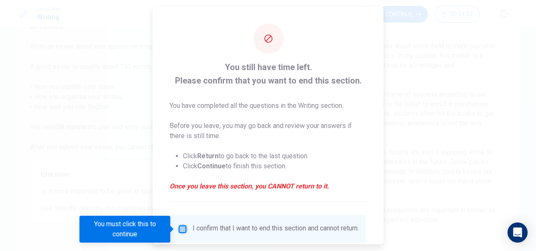
click at [182, 230] on input "You must click this to continue" at bounding box center [183, 229] width 10 height 10
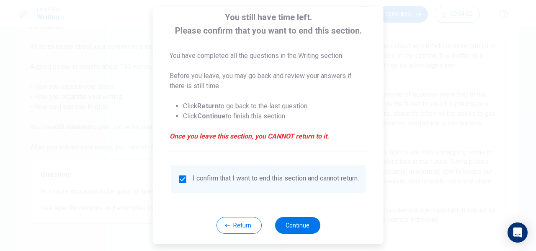
scroll to position [54, 0]
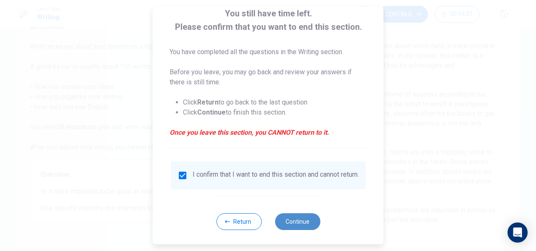
click at [296, 226] on button "Continue" at bounding box center [297, 221] width 45 height 17
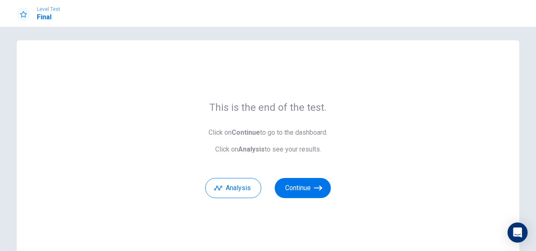
scroll to position [3, 0]
click at [316, 187] on icon "button" at bounding box center [318, 188] width 8 height 8
